Goal: Task Accomplishment & Management: Use online tool/utility

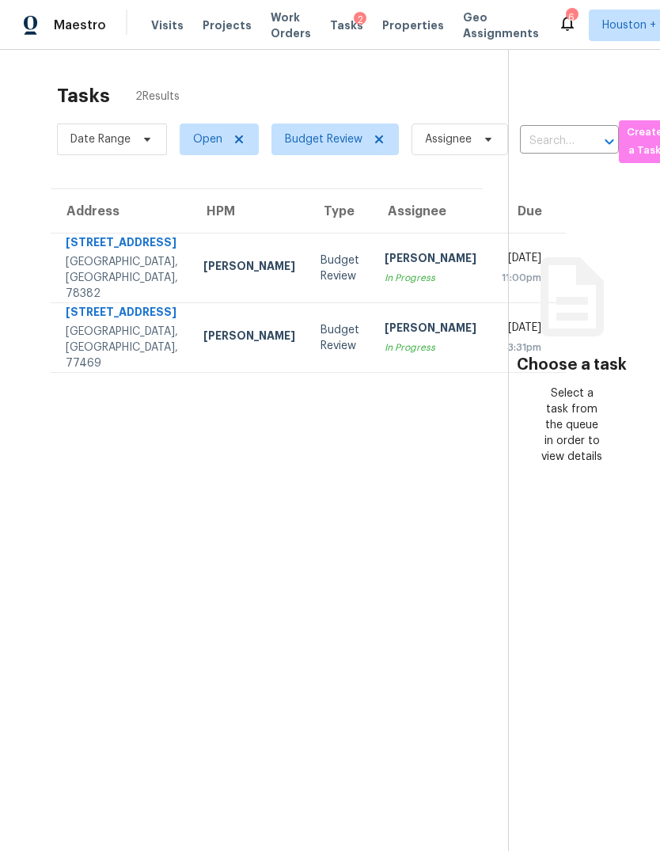
click at [502, 340] on div "Thu, Oct 9th 2025" at bounding box center [522, 330] width 40 height 20
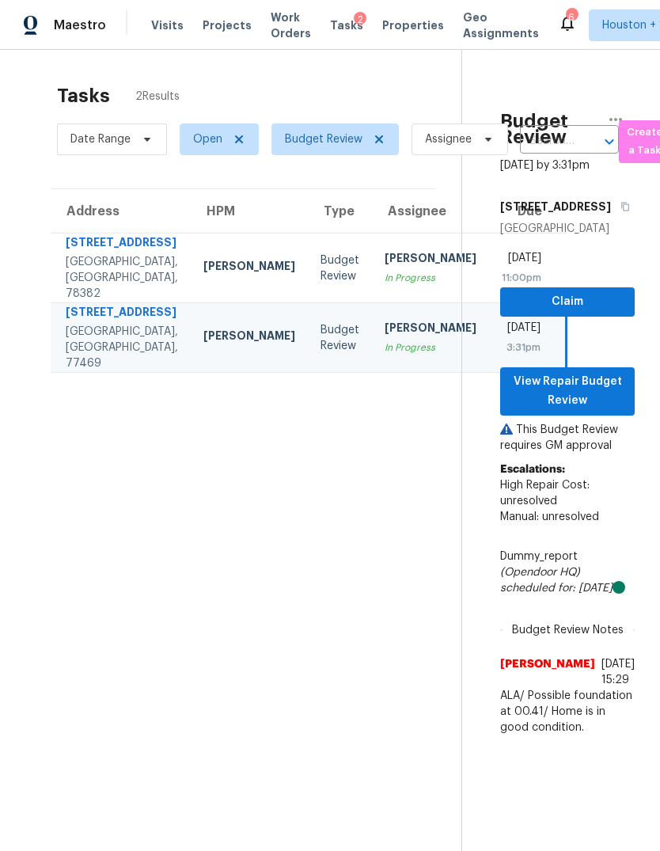
click at [131, 545] on section "Tasks 2 Results Date Range Open Budget Review Assignee ​ Create a Task Address …" at bounding box center [243, 488] width 436 height 826
click at [502, 270] on div "Wed, Oct 8th 2025" at bounding box center [522, 260] width 40 height 20
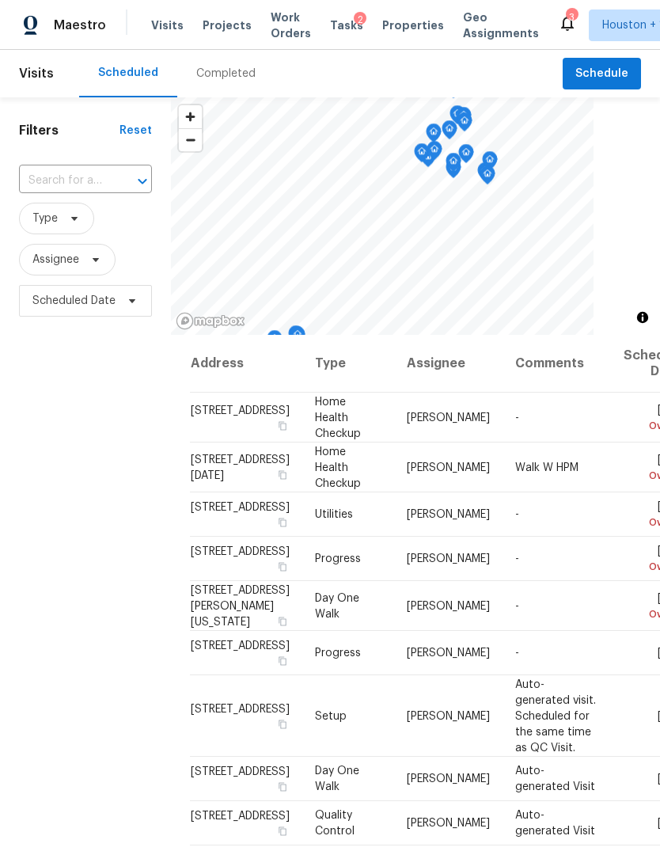
click at [203, 77] on div "Completed" at bounding box center [225, 74] width 59 height 16
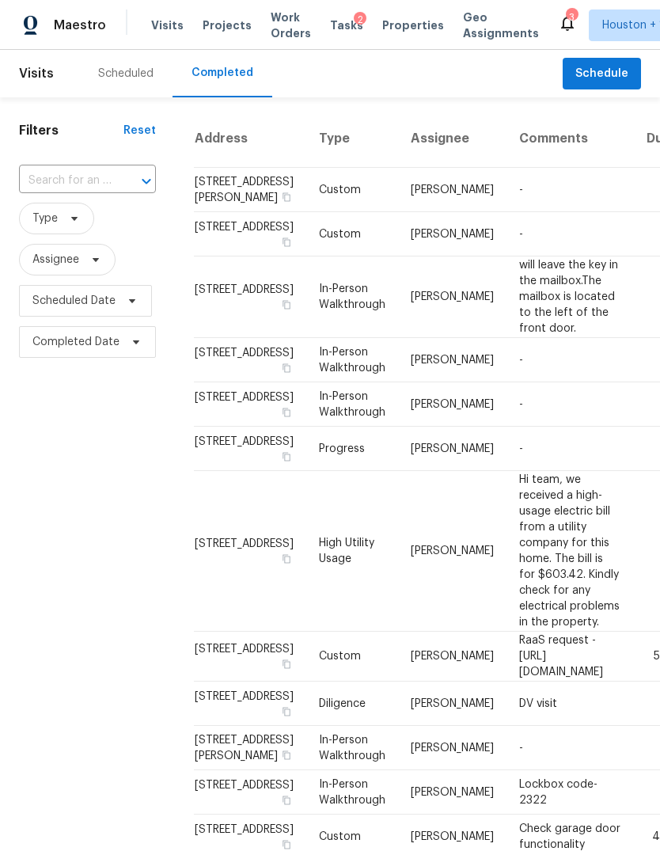
click at [69, 177] on input "text" at bounding box center [65, 181] width 93 height 25
type input "18810 app"
click at [58, 230] on li "[STREET_ADDRESS]" at bounding box center [86, 217] width 135 height 26
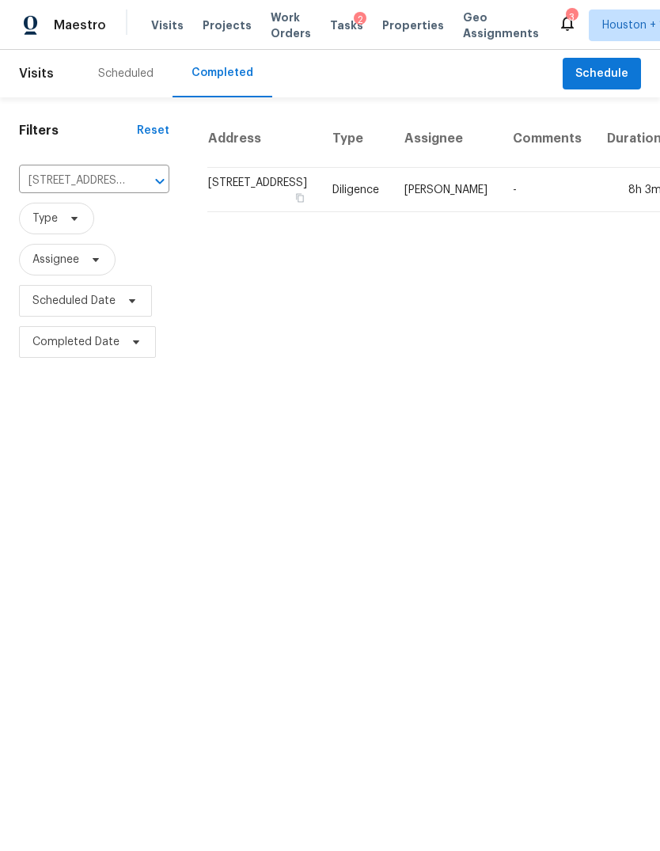
click at [594, 212] on td "8h 3m" at bounding box center [634, 190] width 80 height 44
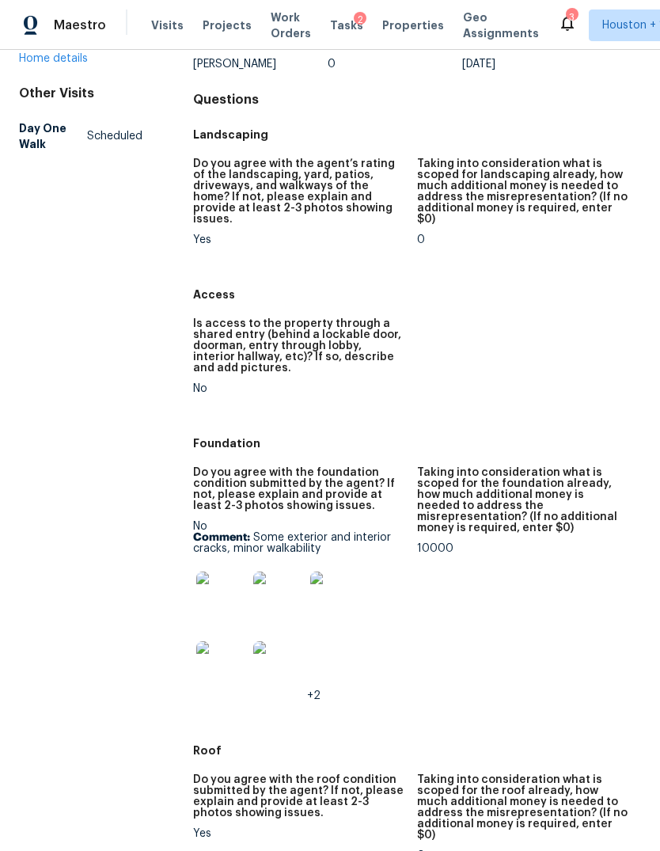
scroll to position [262, 0]
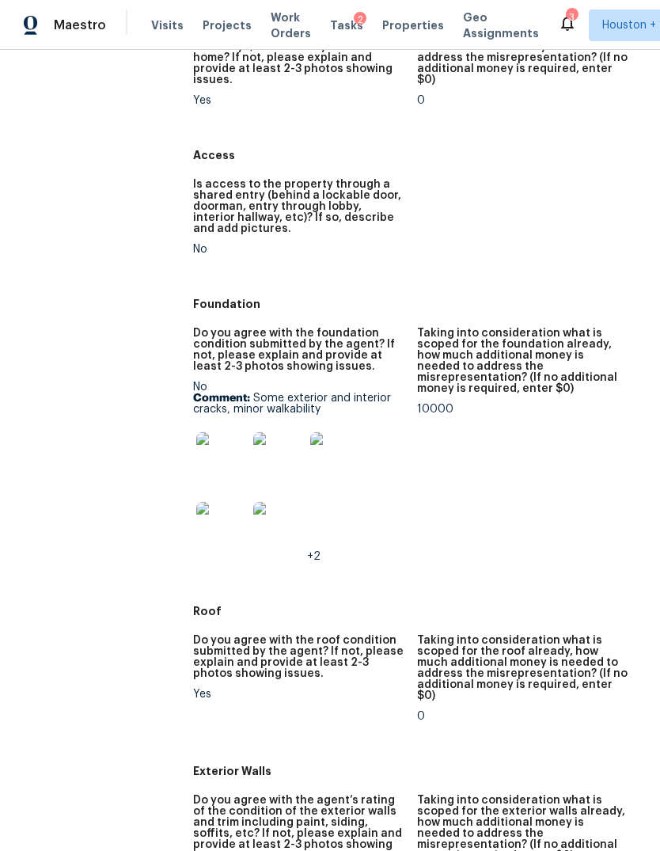
click at [215, 453] on img at bounding box center [221, 457] width 51 height 51
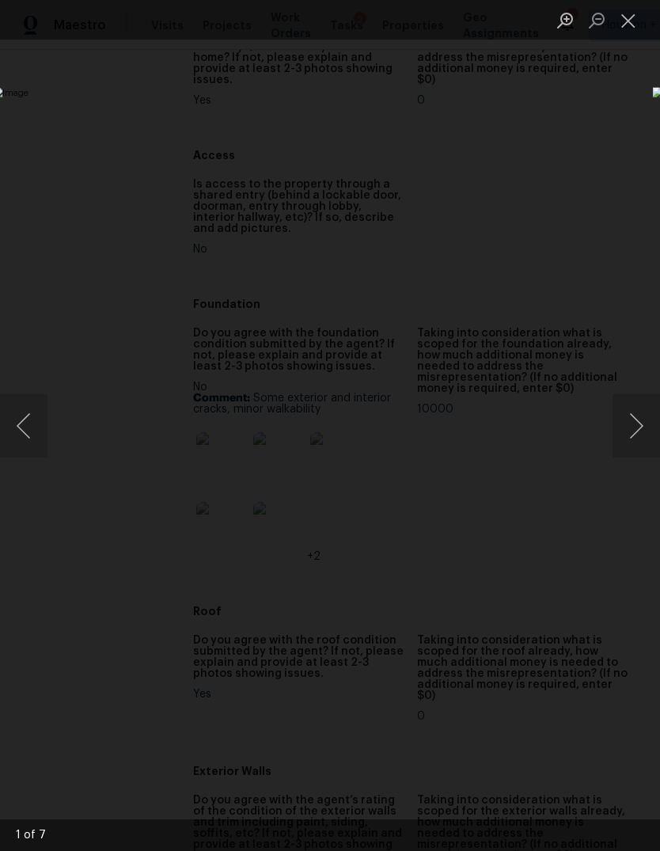
click at [634, 418] on button "Next image" at bounding box center [636, 425] width 47 height 63
click at [636, 418] on button "Next image" at bounding box center [636, 425] width 47 height 63
click at [627, 413] on button "Next image" at bounding box center [636, 425] width 47 height 63
click at [99, 720] on div "Lightbox" at bounding box center [330, 425] width 660 height 851
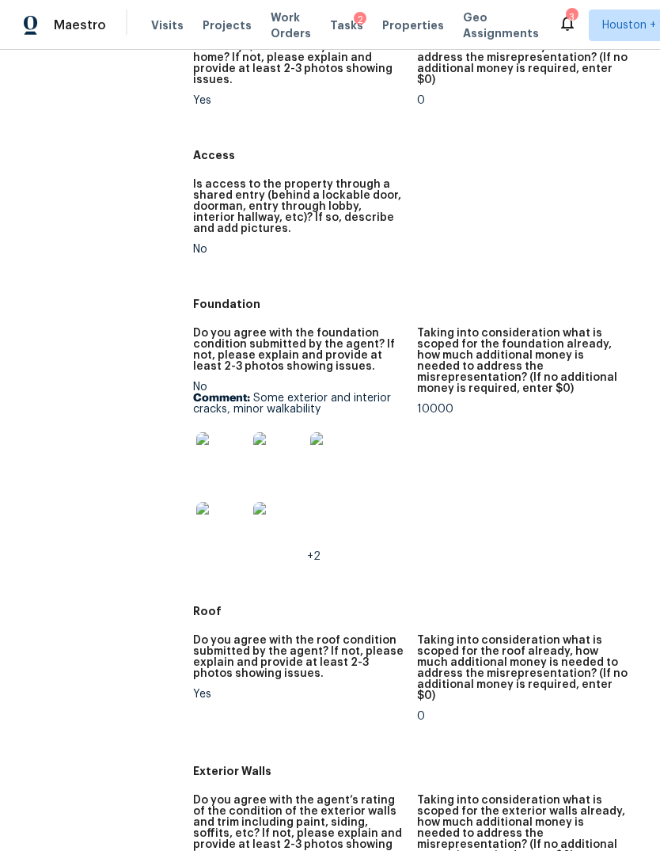
click at [218, 502] on img at bounding box center [221, 527] width 51 height 51
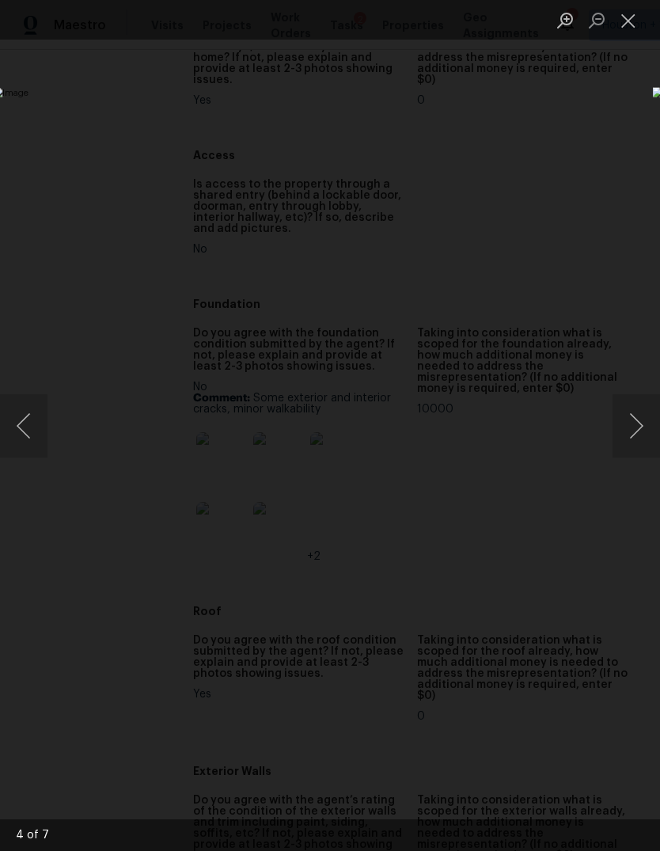
click at [620, 435] on button "Next image" at bounding box center [636, 425] width 47 height 63
click at [620, 439] on button "Next image" at bounding box center [636, 425] width 47 height 63
click at [26, 399] on button "Previous image" at bounding box center [23, 425] width 47 height 63
click at [624, 25] on button "Close lightbox" at bounding box center [629, 20] width 32 height 28
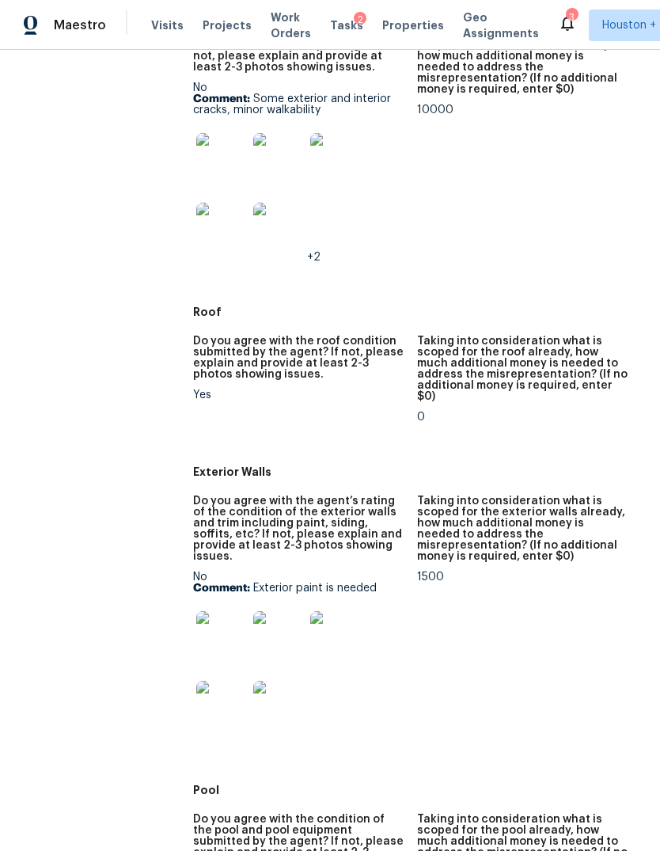
scroll to position [709, 0]
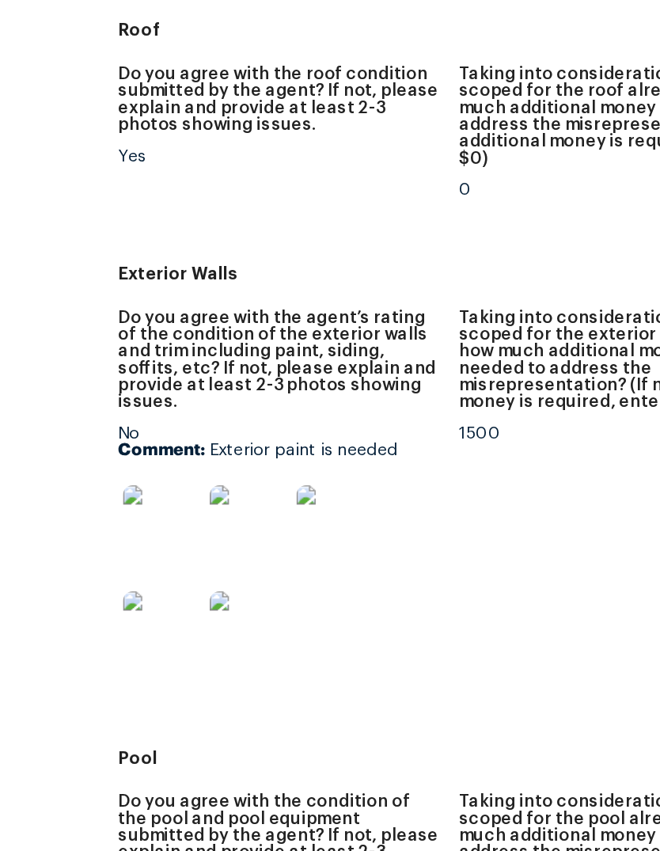
click at [196, 463] on img at bounding box center [221, 488] width 51 height 51
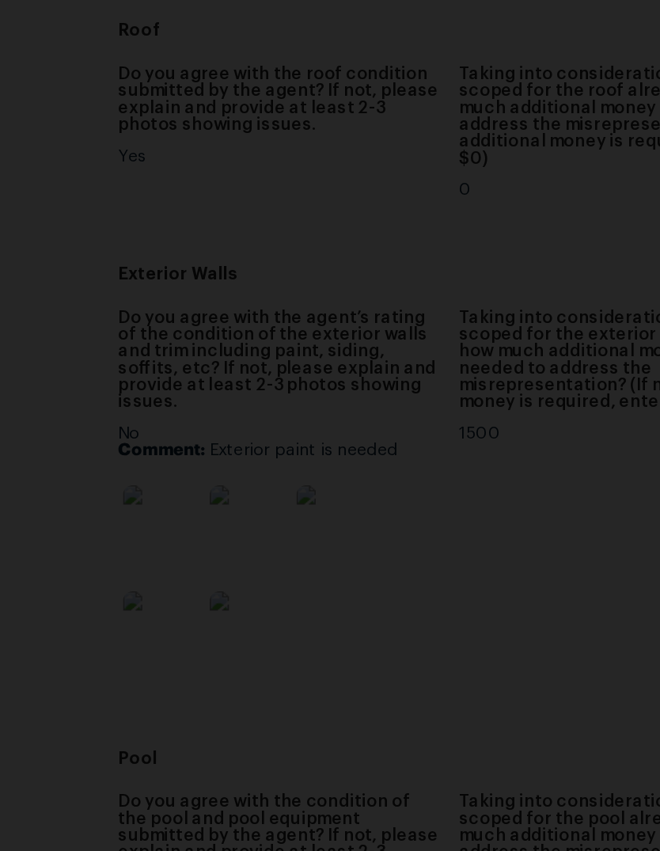
click at [404, 304] on img "Lightbox" at bounding box center [142, 425] width 525 height 677
click at [404, 280] on img "Lightbox" at bounding box center [142, 425] width 525 height 677
click at [355, 519] on div "Lightbox" at bounding box center [330, 425] width 660 height 851
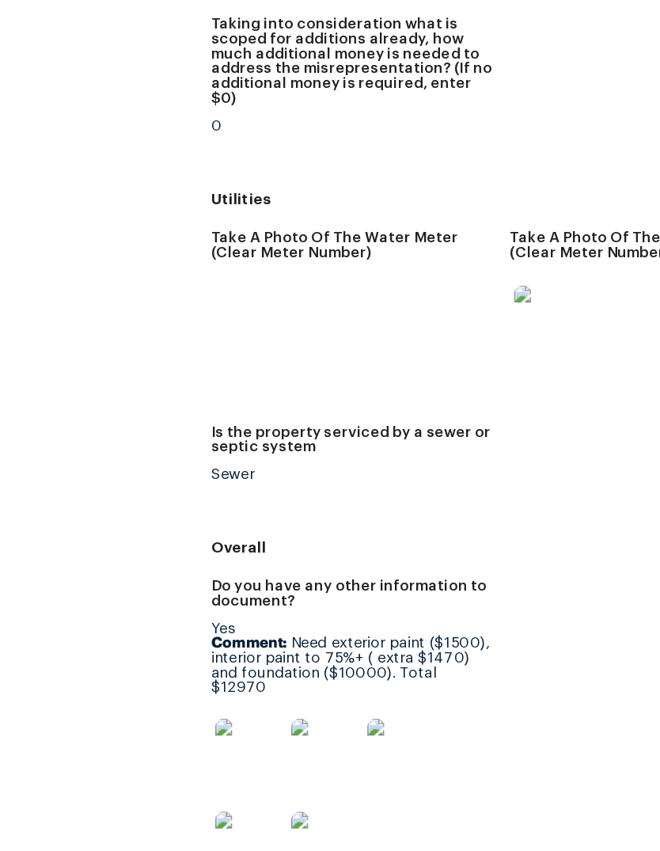
scroll to position [2665, 0]
click at [196, 712] on img at bounding box center [221, 737] width 51 height 51
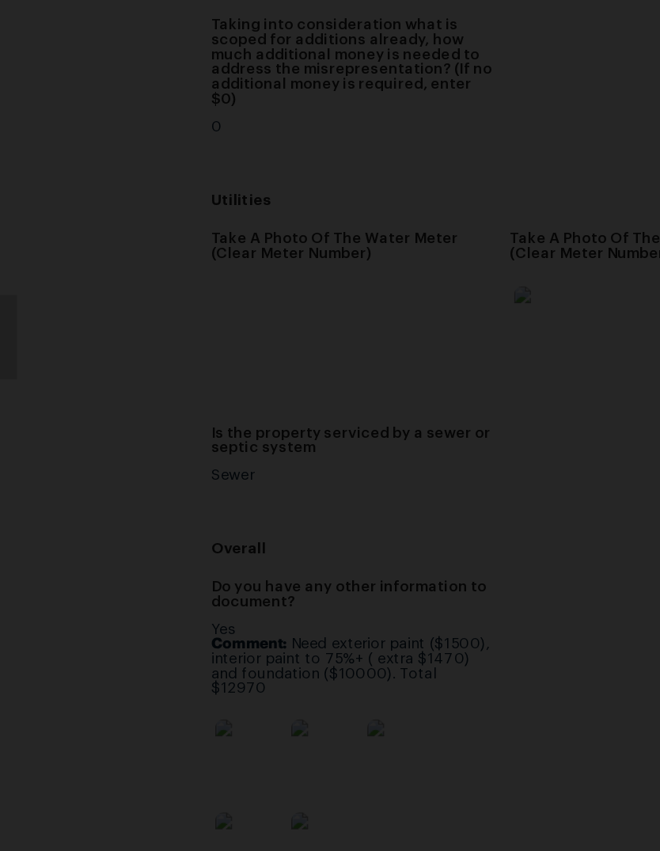
click at [473, 507] on div "Lightbox" at bounding box center [330, 425] width 660 height 851
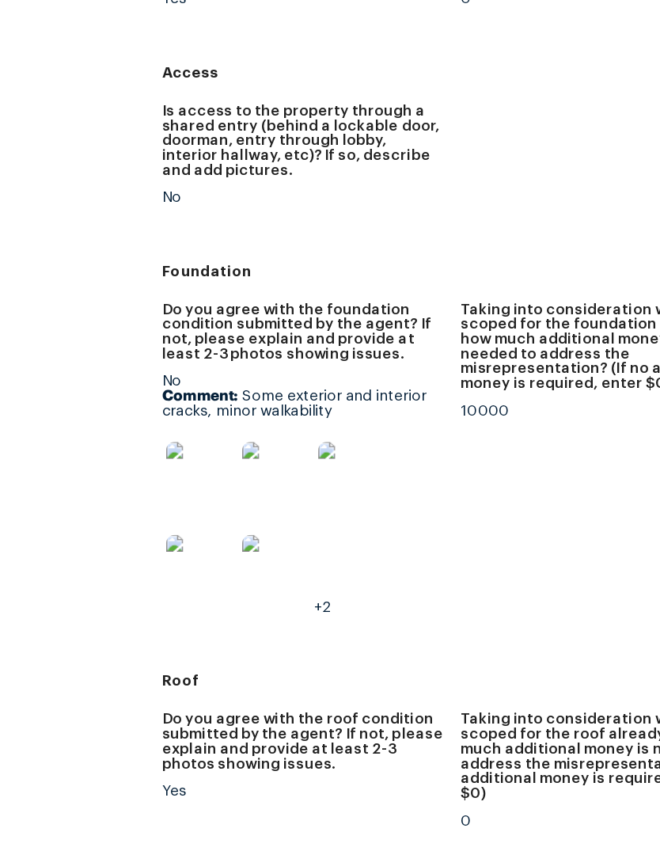
scroll to position [181, 0]
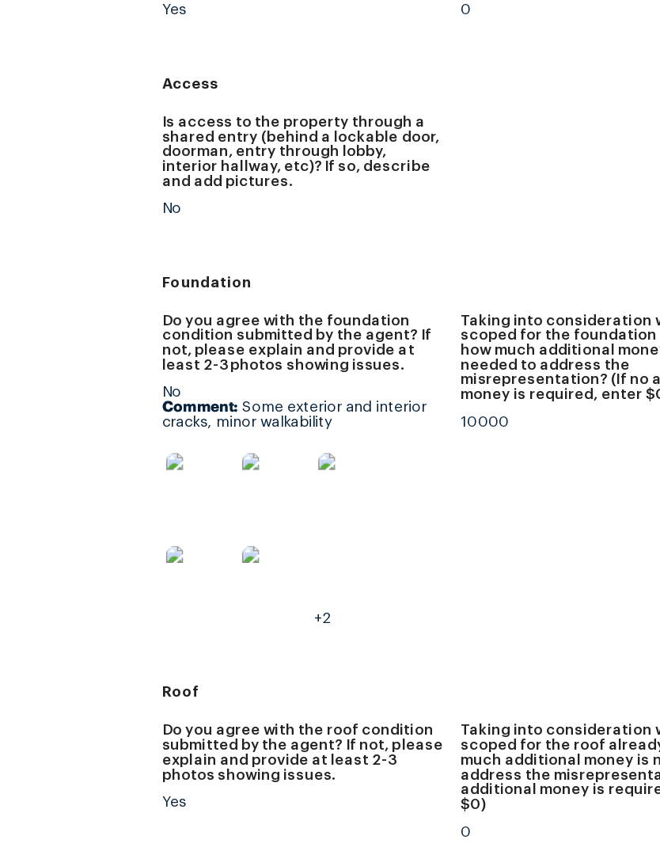
click at [196, 513] on img at bounding box center [221, 538] width 51 height 51
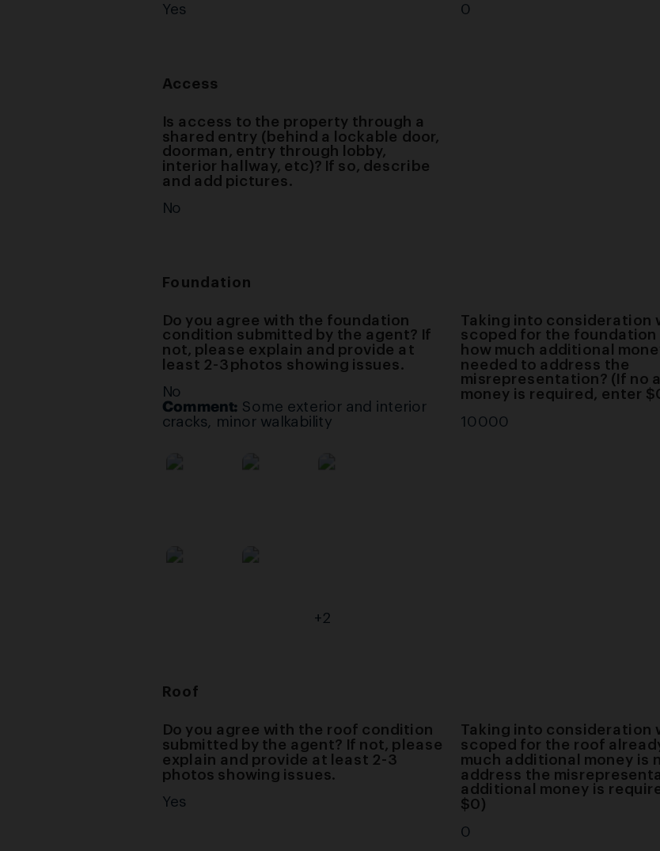
click at [364, 173] on img "Lightbox" at bounding box center [172, 425] width 525 height 677
click at [401, 489] on div "Lightbox" at bounding box center [330, 425] width 660 height 851
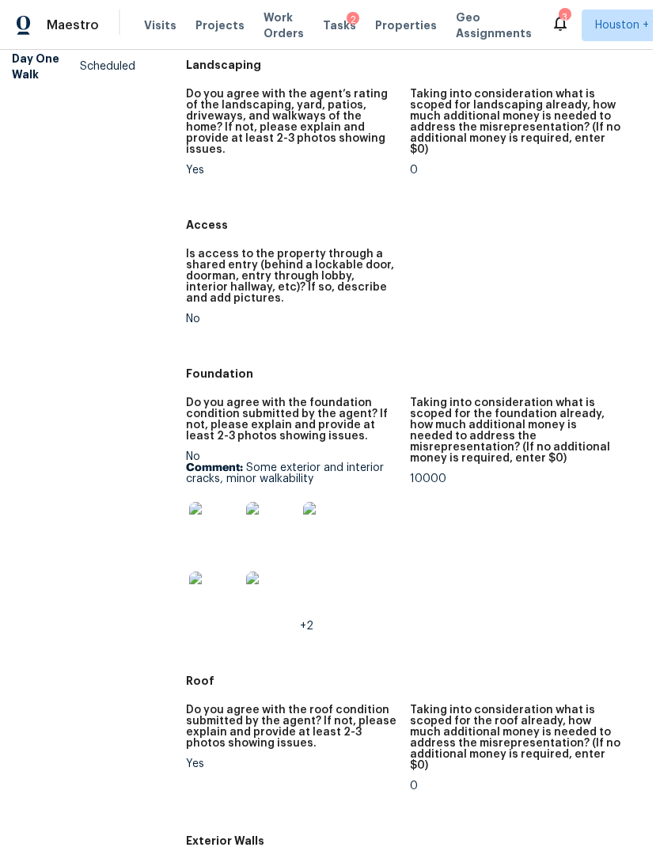
scroll to position [59, 0]
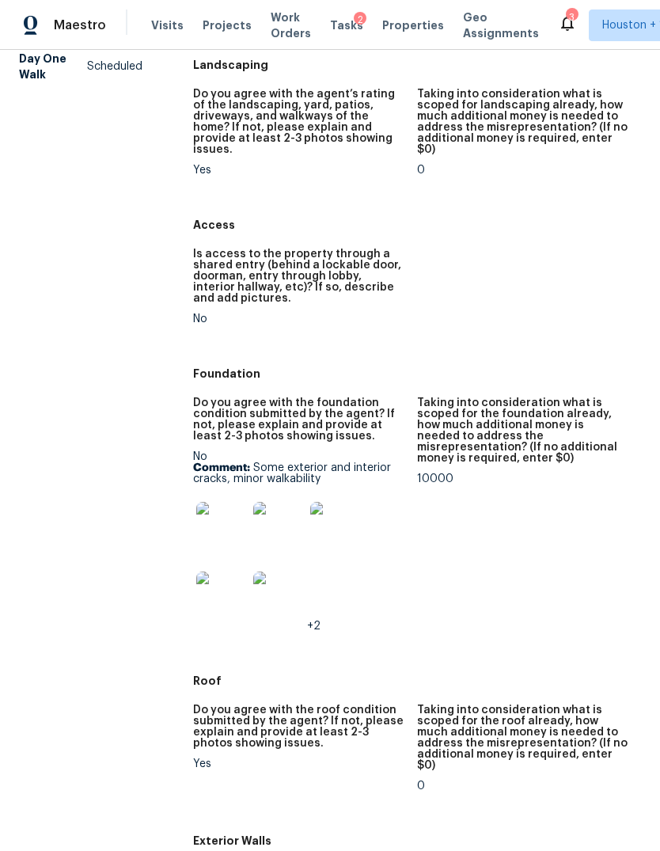
click at [273, 502] on img at bounding box center [278, 527] width 51 height 51
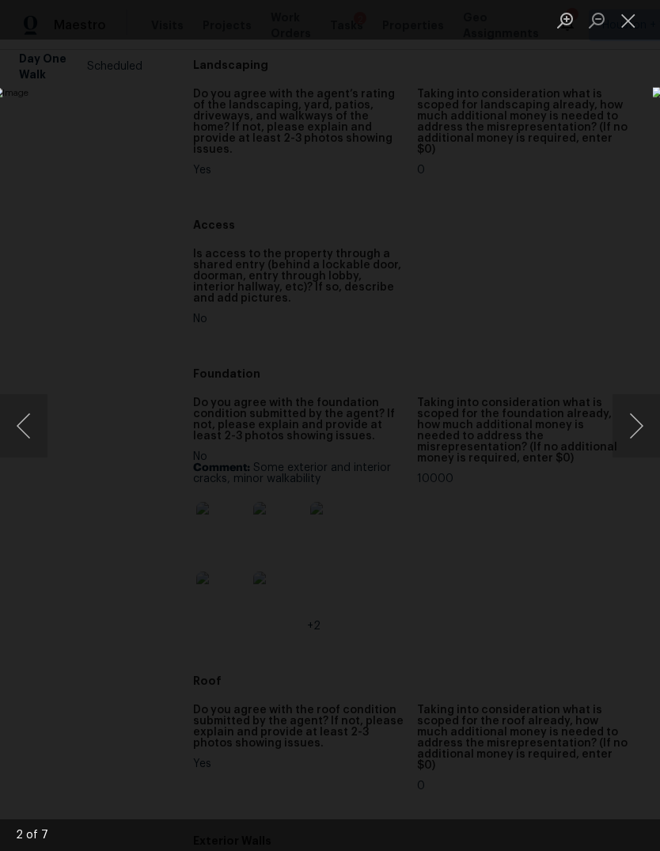
click at [640, 434] on button "Next image" at bounding box center [636, 425] width 47 height 63
click at [640, 431] on button "Next image" at bounding box center [636, 425] width 47 height 63
click at [629, 435] on button "Next image" at bounding box center [636, 425] width 47 height 63
click at [633, 425] on button "Next image" at bounding box center [636, 425] width 47 height 63
click at [638, 429] on button "Next image" at bounding box center [636, 425] width 47 height 63
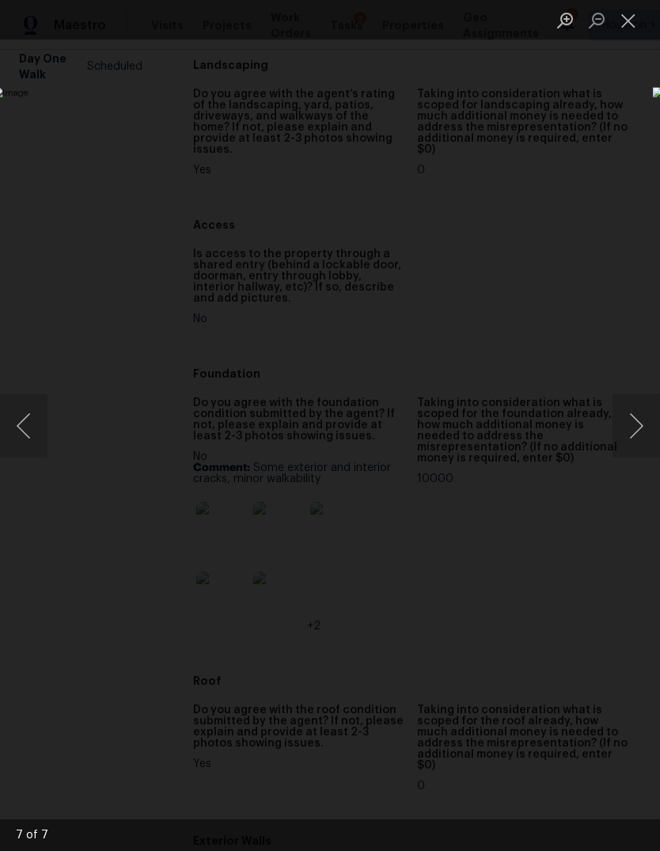
click at [158, 716] on div "Lightbox" at bounding box center [330, 425] width 660 height 851
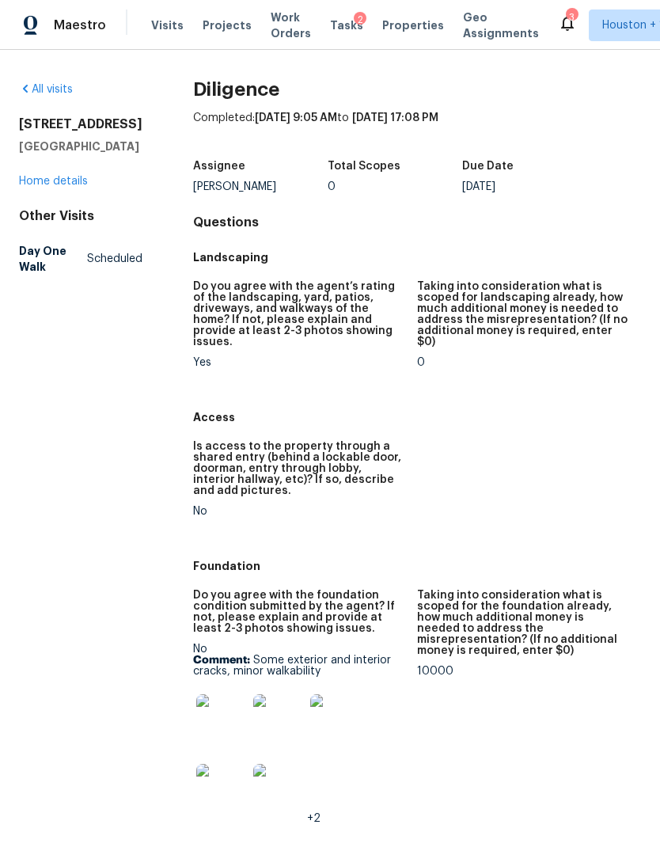
scroll to position [0, 0]
click at [63, 23] on span "Maestro" at bounding box center [80, 25] width 52 height 16
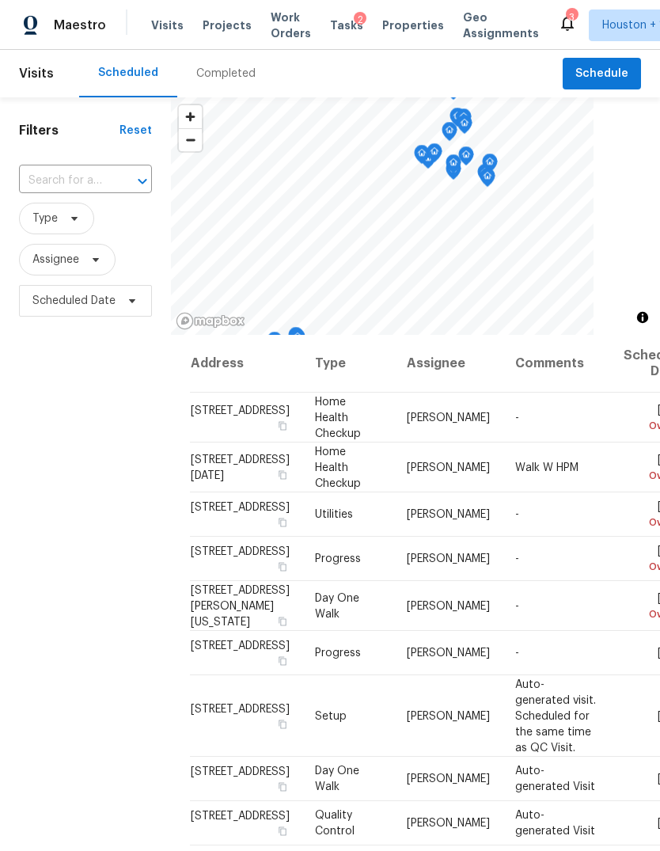
click at [213, 80] on div "Completed" at bounding box center [225, 74] width 59 height 16
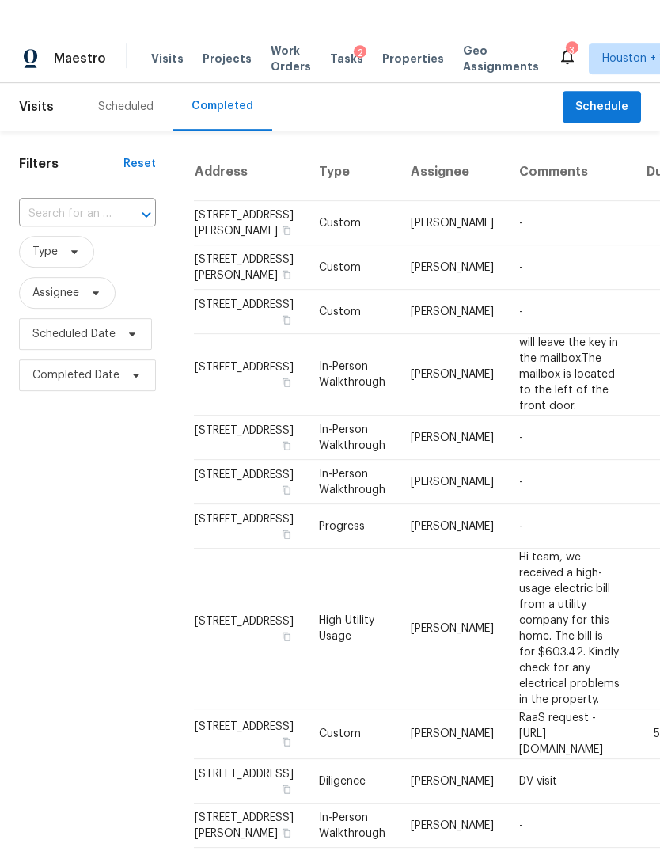
scroll to position [59, 0]
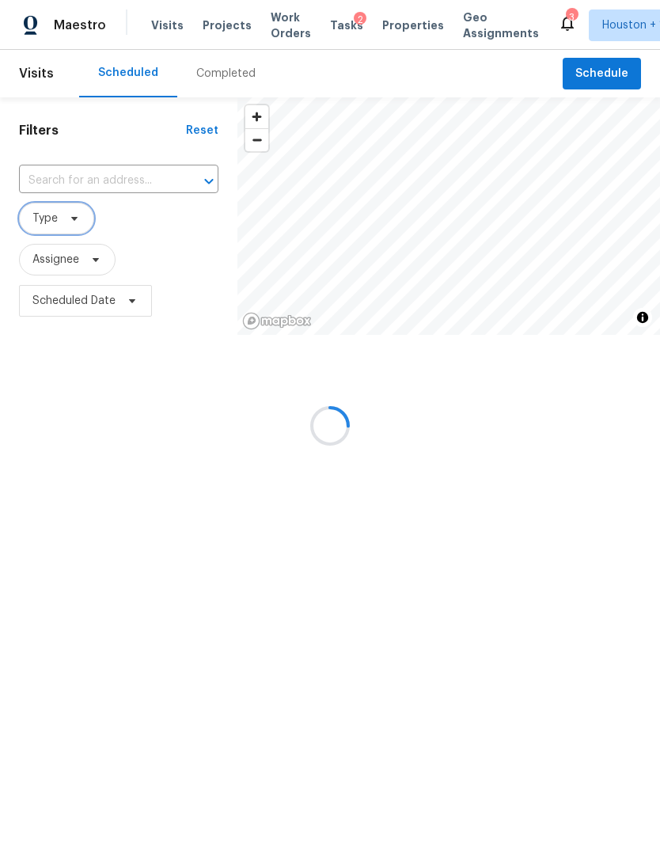
click at [51, 218] on span "Type" at bounding box center [44, 219] width 25 height 16
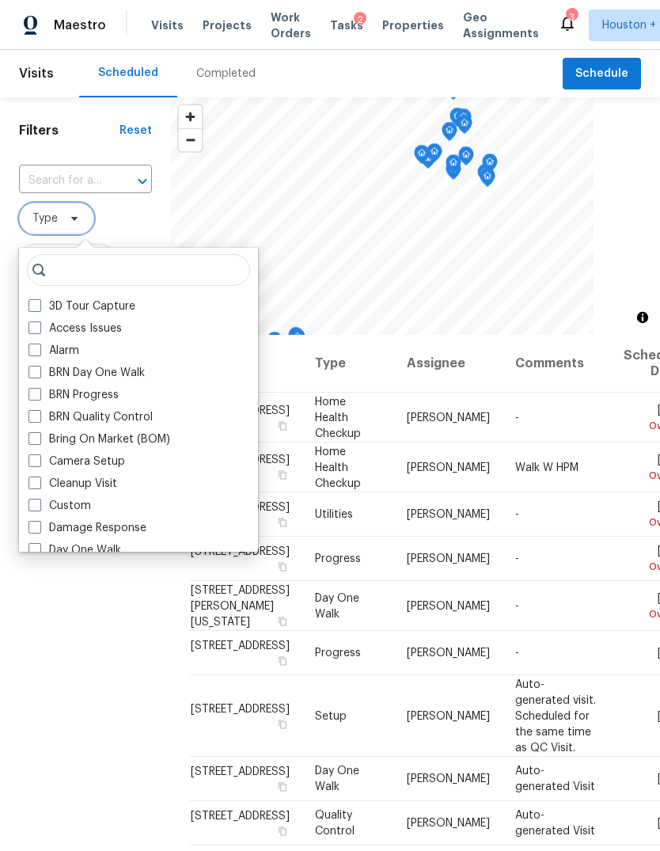
click at [52, 225] on span "Type" at bounding box center [44, 219] width 25 height 16
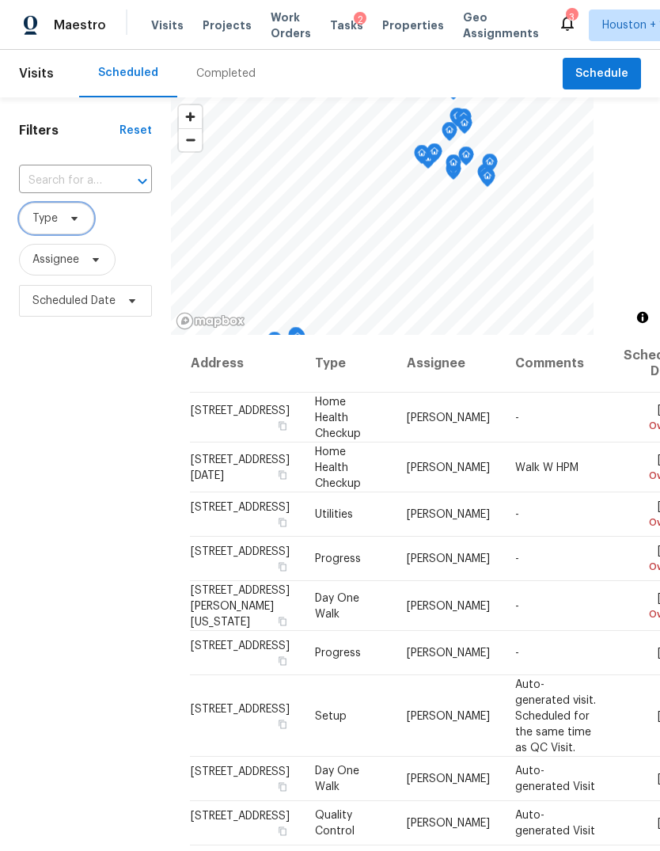
click at [51, 229] on span "Type" at bounding box center [56, 219] width 75 height 32
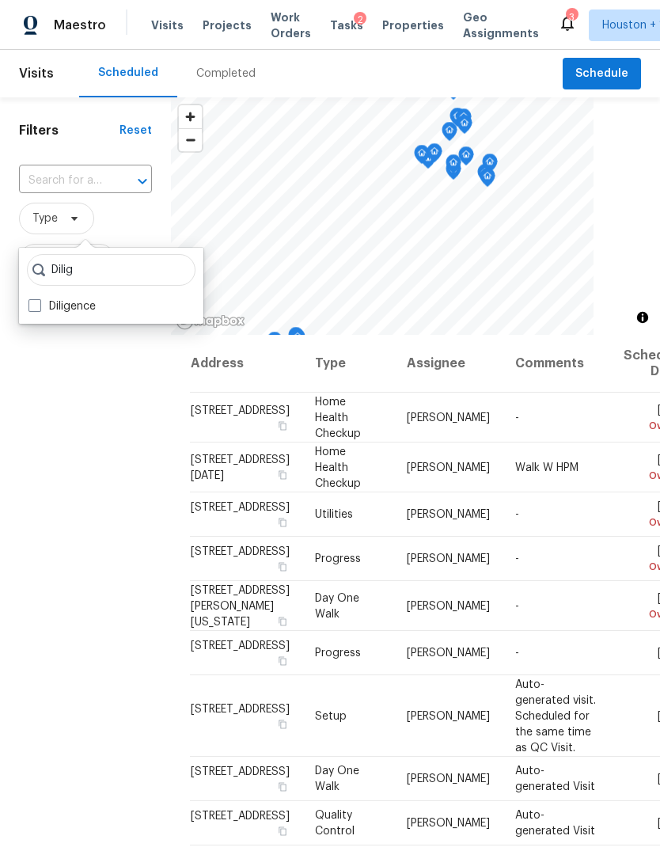
type input "Dilig"
click at [51, 306] on label "Diligence" at bounding box center [61, 306] width 67 height 16
click at [39, 306] on input "Diligence" at bounding box center [33, 303] width 10 height 10
checkbox input "true"
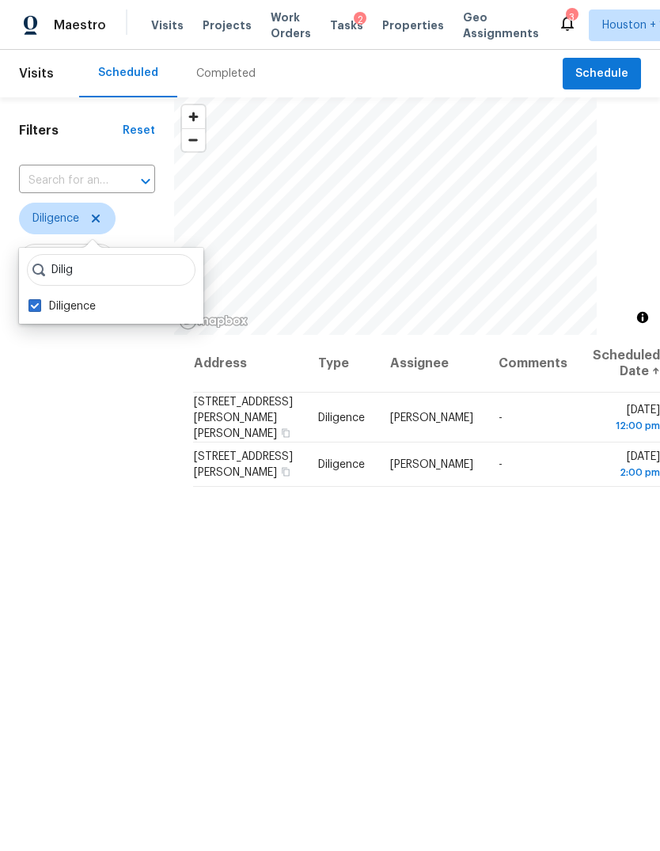
click at [93, 487] on div "Filters Reset ​ Diligence Assignee Scheduled Date" at bounding box center [87, 556] width 174 height 918
click at [282, 476] on icon "button" at bounding box center [286, 471] width 8 height 9
